Goal: Task Accomplishment & Management: Complete application form

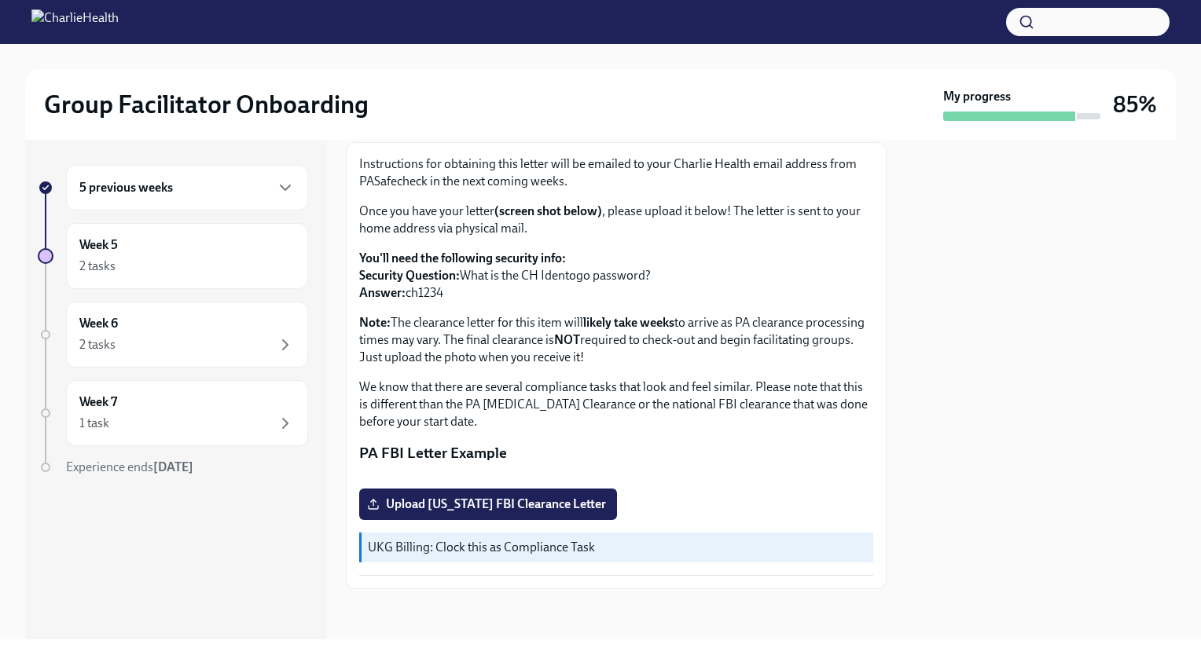
scroll to position [247, 0]
click at [479, 512] on span "Upload [US_STATE] FBI Clearance Letter" at bounding box center [488, 505] width 236 height 16
click at [0, 0] on input "Upload [US_STATE] FBI Clearance Letter" at bounding box center [0, 0] width 0 height 0
click at [117, 330] on h6 "Week 6" at bounding box center [98, 323] width 38 height 17
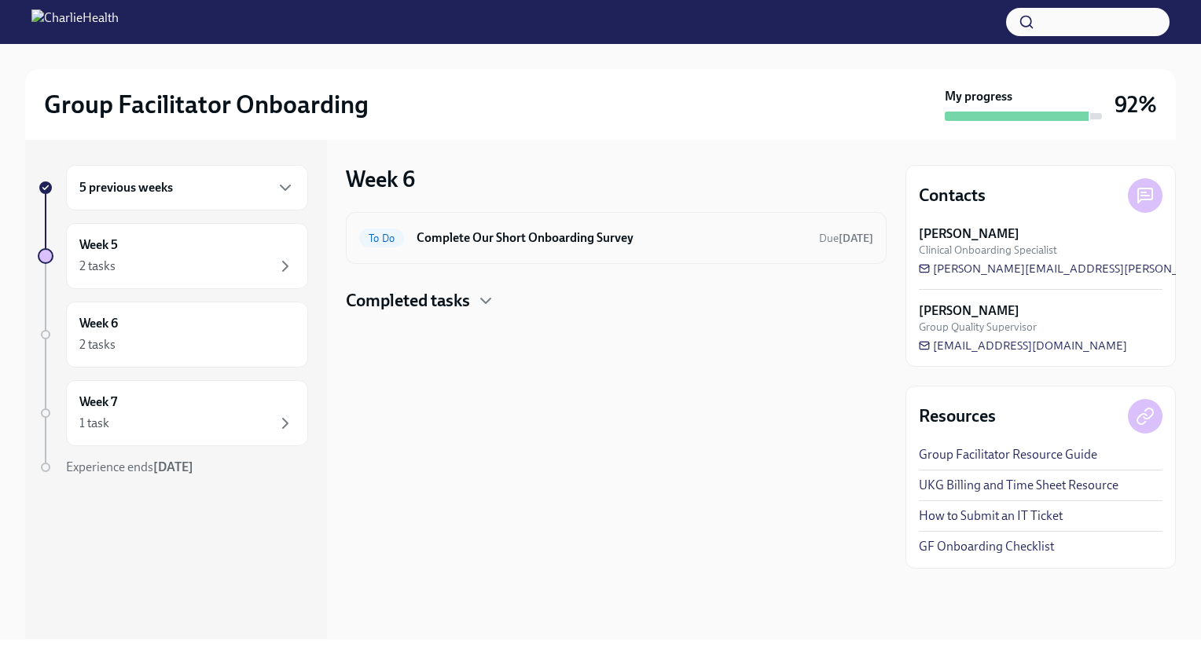
click at [471, 242] on h6 "Complete Our Short Onboarding Survey" at bounding box center [611, 237] width 390 height 17
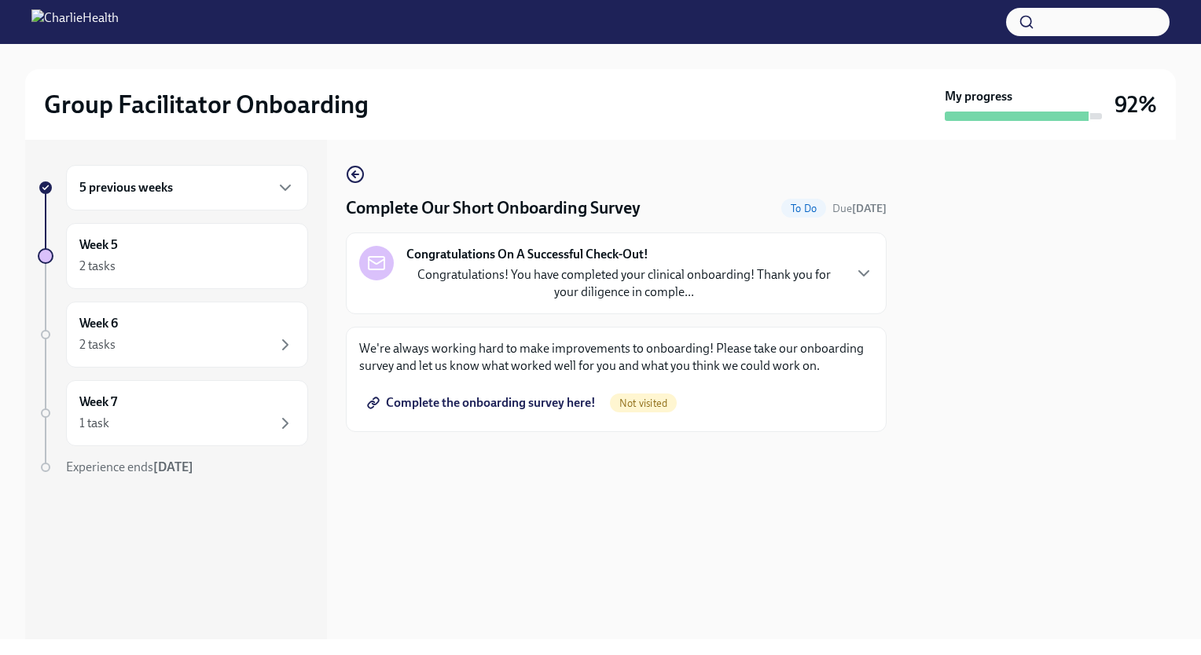
click at [557, 409] on span "Complete the onboarding survey here!" at bounding box center [482, 403] width 225 height 16
click at [156, 439] on div "Week 7 1 task Complete" at bounding box center [187, 413] width 242 height 66
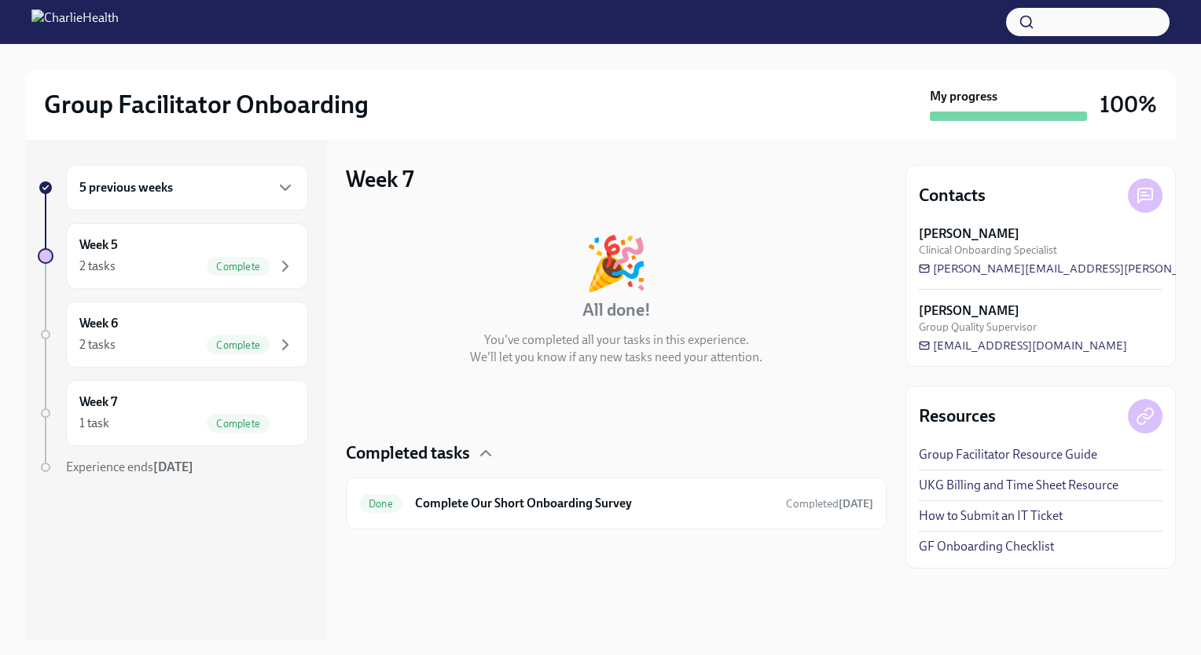
click at [982, 486] on link "UKG Billing and Time Sheet Resource" at bounding box center [1018, 485] width 200 height 17
